Goal: Browse casually

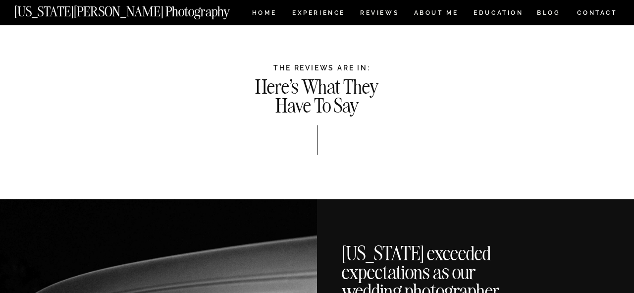
scroll to position [2728, 0]
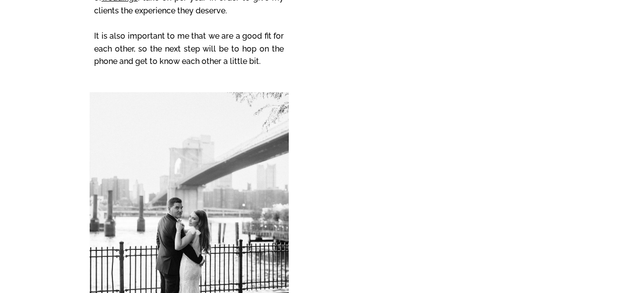
scroll to position [4339, 0]
